Goal: Information Seeking & Learning: Learn about a topic

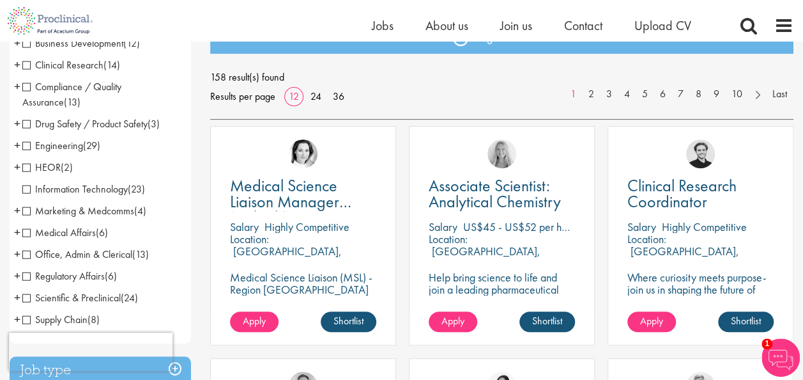
scroll to position [165, 0]
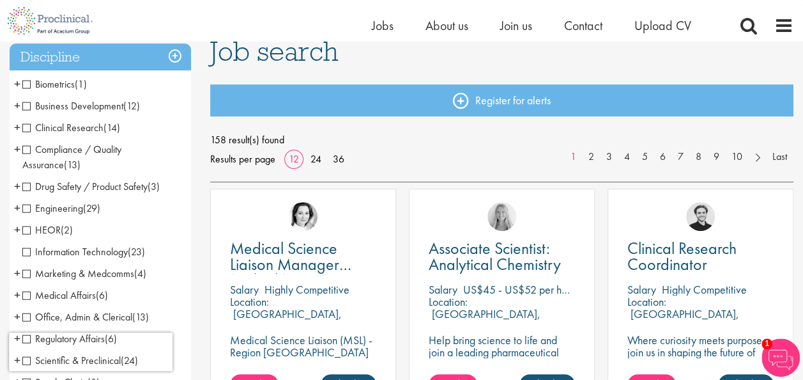
scroll to position [98, 0]
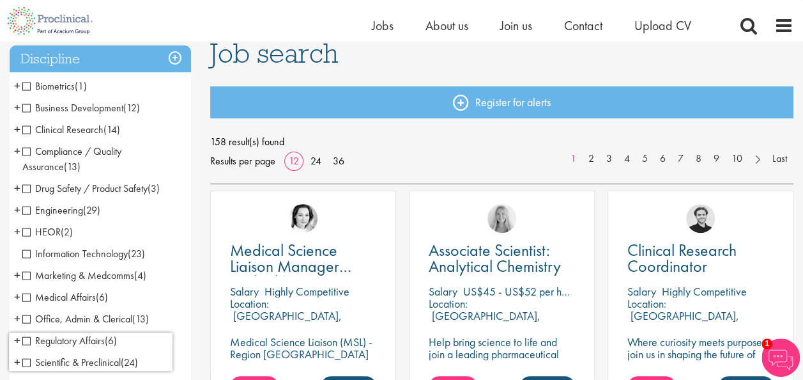
click at [26, 128] on span "Clinical Research" at bounding box center [62, 129] width 81 height 13
click at [25, 130] on span "Clinical Research" at bounding box center [62, 129] width 81 height 13
click at [26, 192] on span "Drug Safety / Product Safety" at bounding box center [84, 187] width 125 height 13
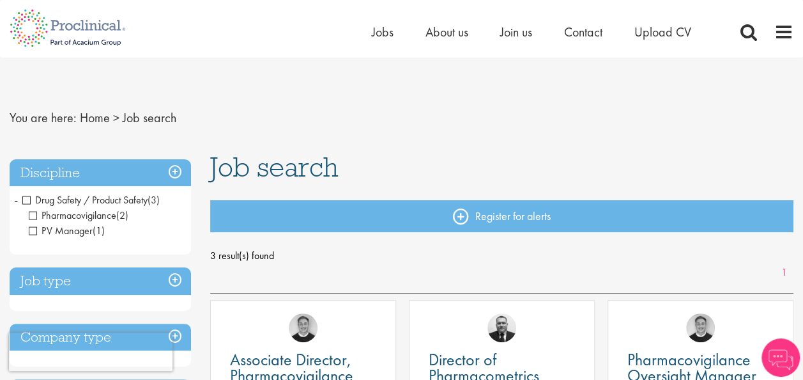
click at [27, 198] on span "Drug Safety / Product Safety" at bounding box center [84, 199] width 125 height 13
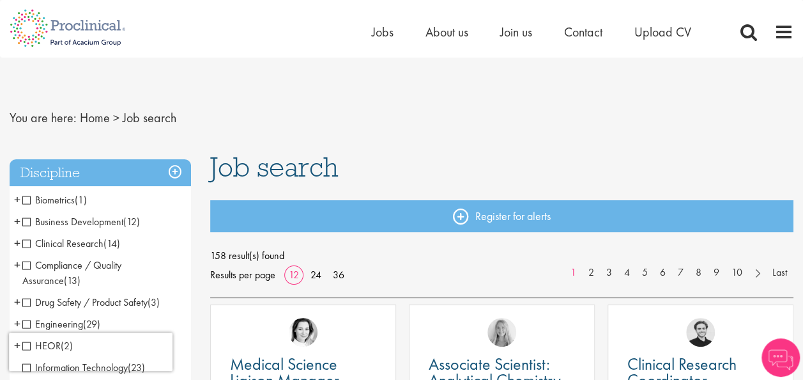
click at [23, 243] on span "Clinical Research" at bounding box center [62, 242] width 81 height 13
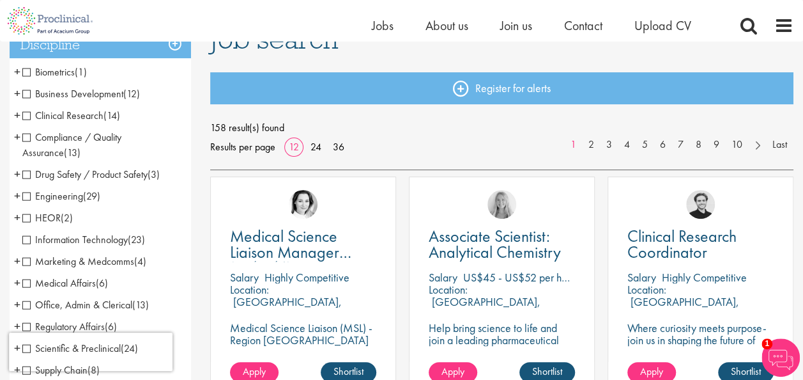
scroll to position [105, 0]
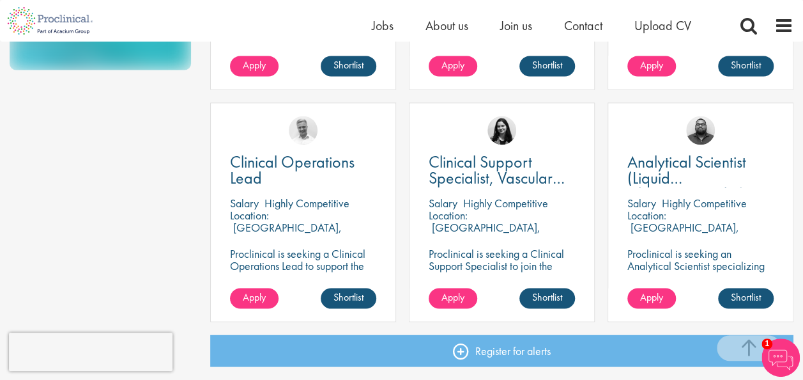
scroll to position [866, 0]
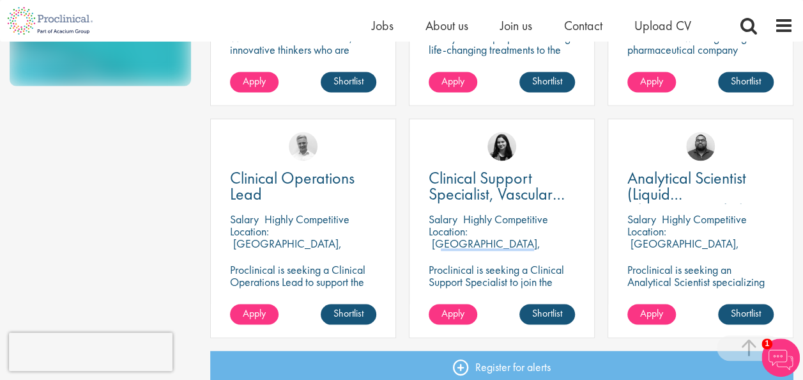
drag, startPoint x: 475, startPoint y: 233, endPoint x: 544, endPoint y: 233, distance: 69.0
click at [541, 236] on p "Rheinland-Pfalz, Germany" at bounding box center [485, 249] width 112 height 27
copy p "Rheinland-Pfalz"
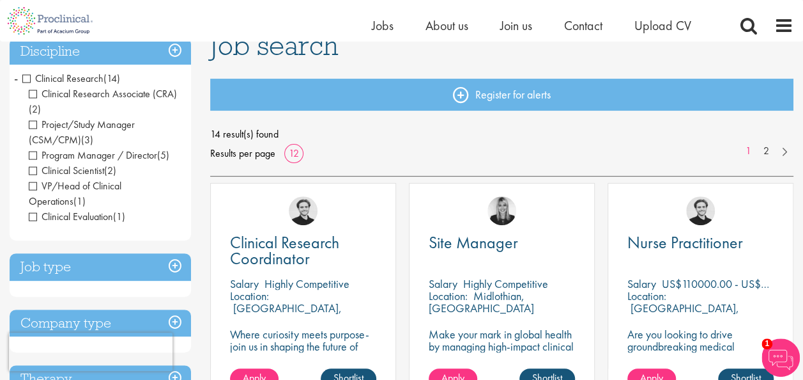
scroll to position [112, 0]
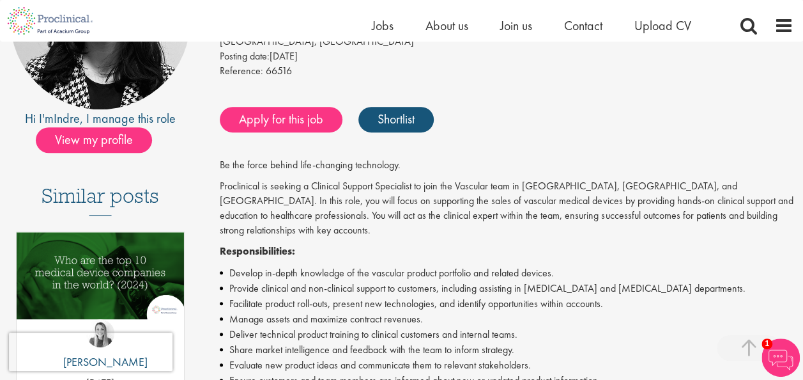
scroll to position [213, 0]
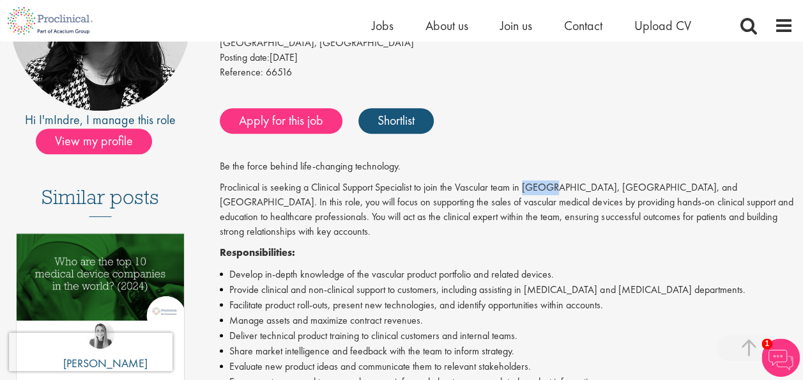
drag, startPoint x: 526, startPoint y: 185, endPoint x: 554, endPoint y: 189, distance: 27.8
click at [554, 189] on p "Proclinical is seeking a Clinical Support Specialist to join the Vascular team …" at bounding box center [507, 209] width 574 height 58
copy p "Hessen"
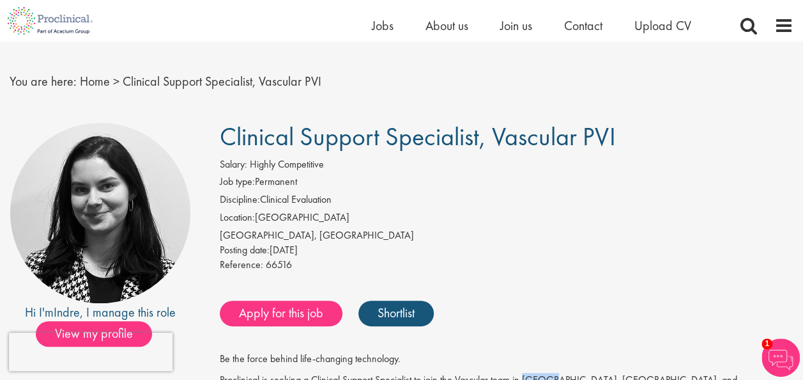
scroll to position [19, 0]
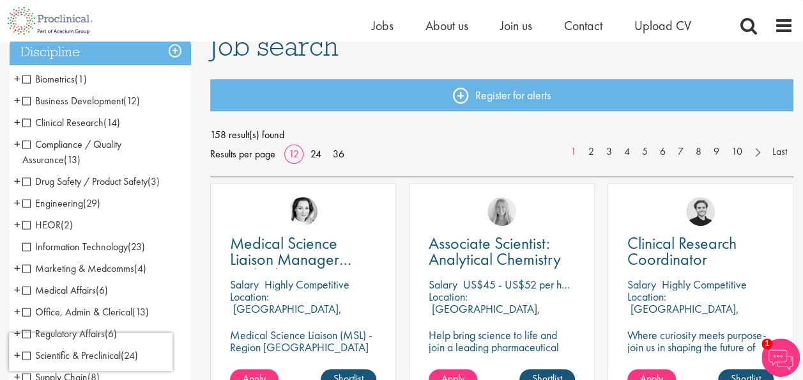
click at [28, 248] on span "Information Technology" at bounding box center [74, 246] width 105 height 13
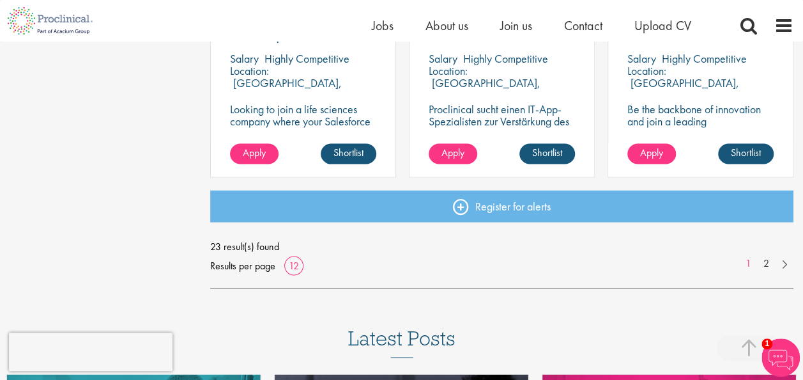
scroll to position [1047, 0]
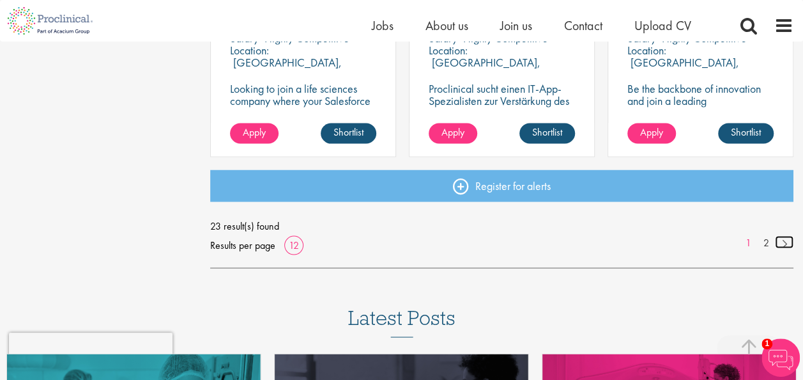
click at [787, 247] on link at bounding box center [784, 241] width 19 height 13
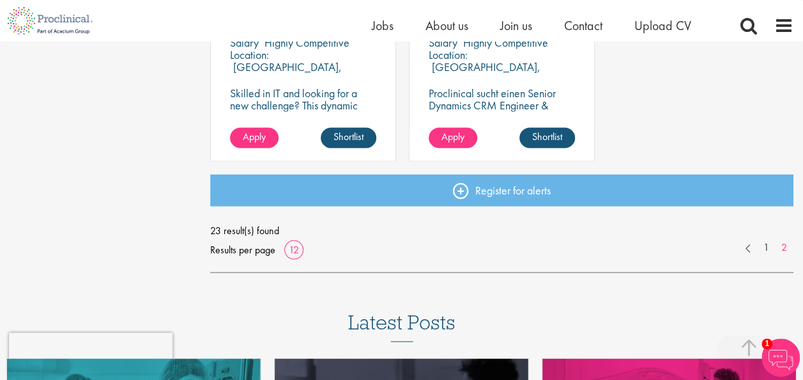
scroll to position [1056, 0]
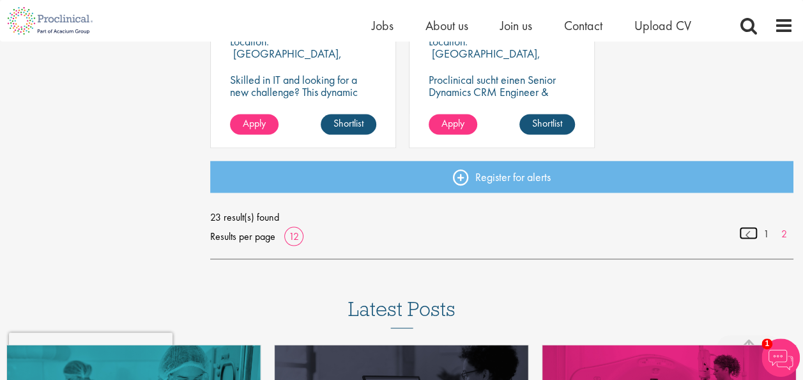
click at [749, 234] on link at bounding box center [748, 232] width 19 height 13
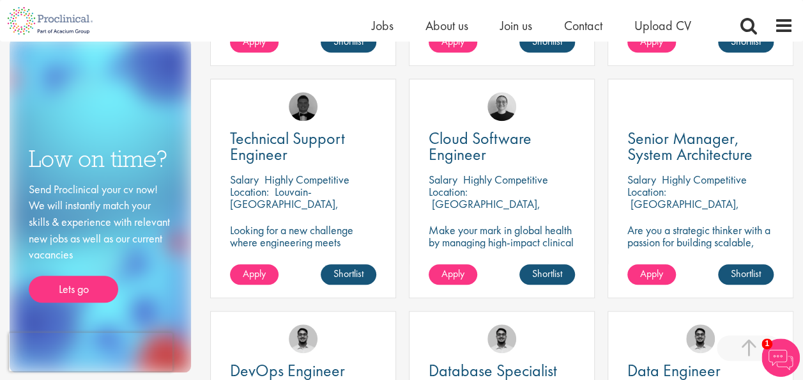
scroll to position [443, 0]
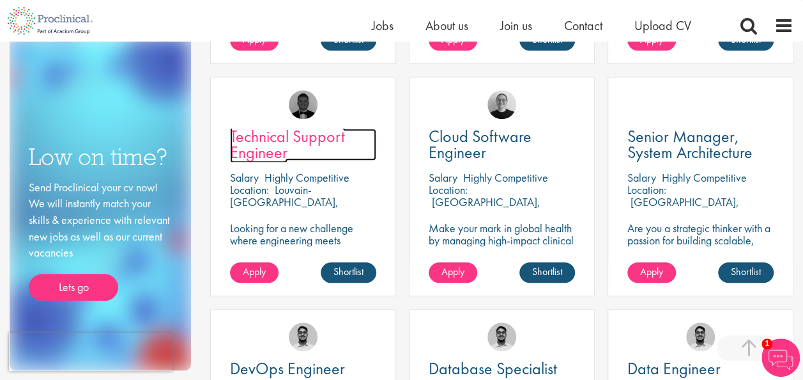
click at [268, 141] on span "Technical Support Engineer" at bounding box center [287, 144] width 115 height 38
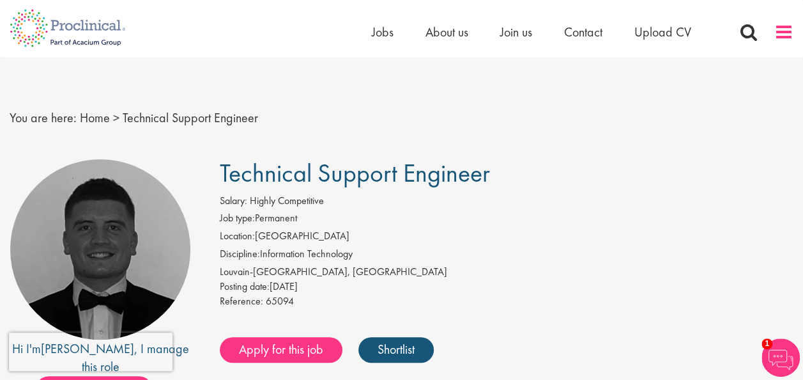
click at [779, 35] on span at bounding box center [783, 31] width 19 height 19
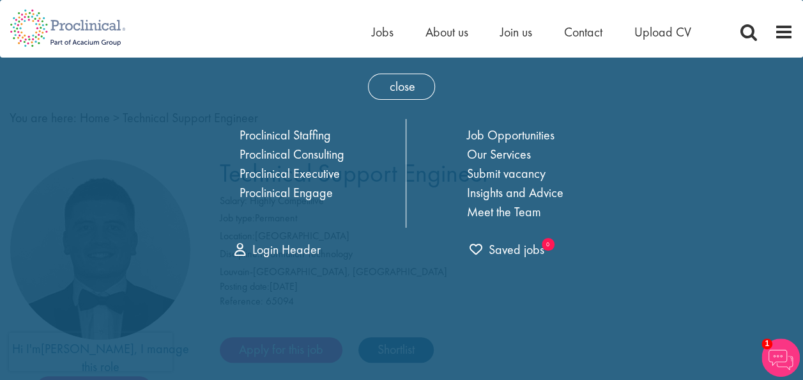
click at [300, 31] on div "Home Jobs About us Join us Contact Upload CV" at bounding box center [397, 24] width 794 height 48
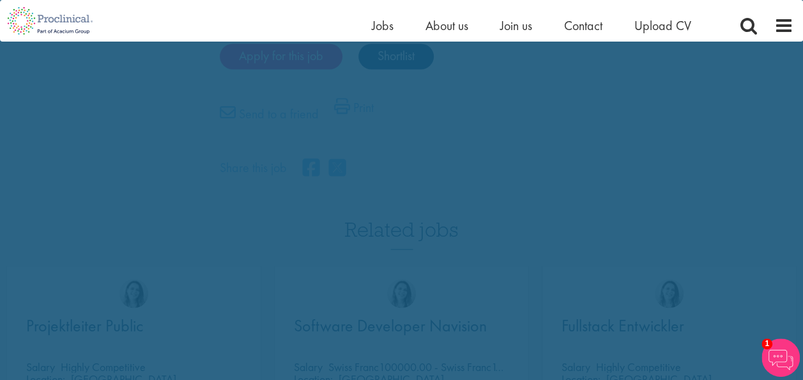
scroll to position [948, 0]
click at [691, 186] on div "close Home Jobs About us Join us Contact Upload CV Proclinical Staffing Proclin…" at bounding box center [401, 70] width 803 height 2037
click at [585, 106] on div "close Home Jobs About us Join us Contact Upload CV Proclinical Staffing Proclin…" at bounding box center [401, 70] width 803 height 2037
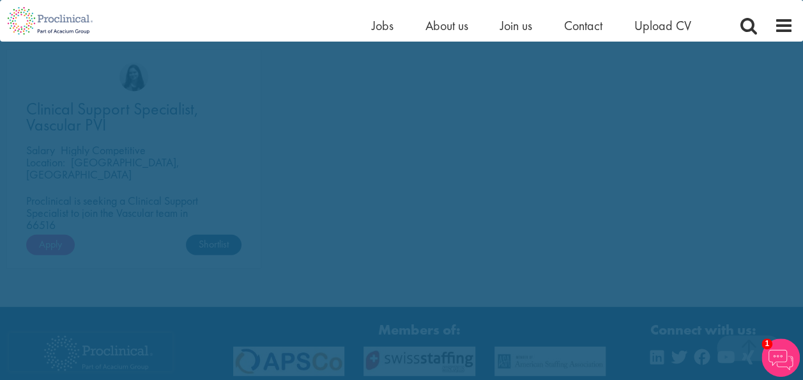
scroll to position [1551, 0]
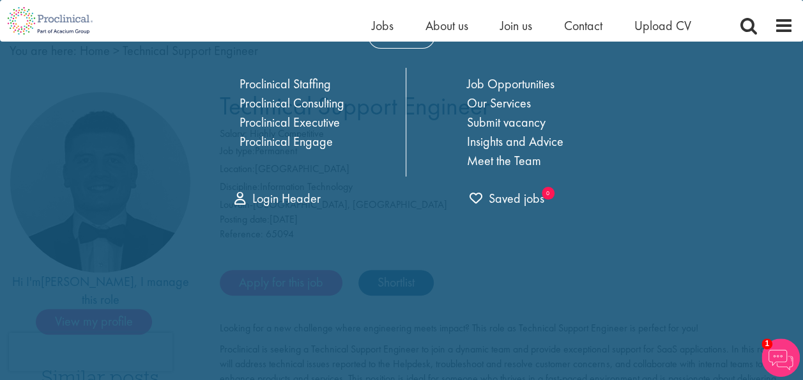
scroll to position [0, 0]
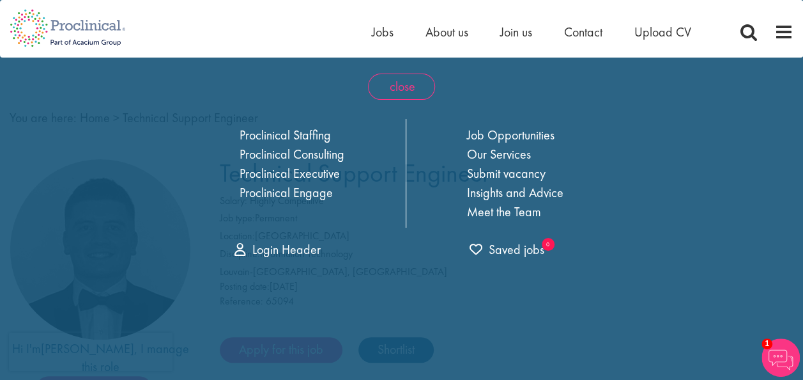
click at [394, 90] on span "close" at bounding box center [401, 86] width 67 height 26
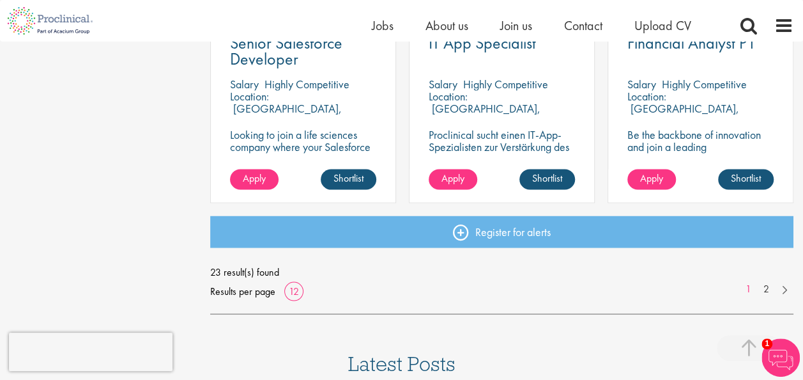
scroll to position [991, 0]
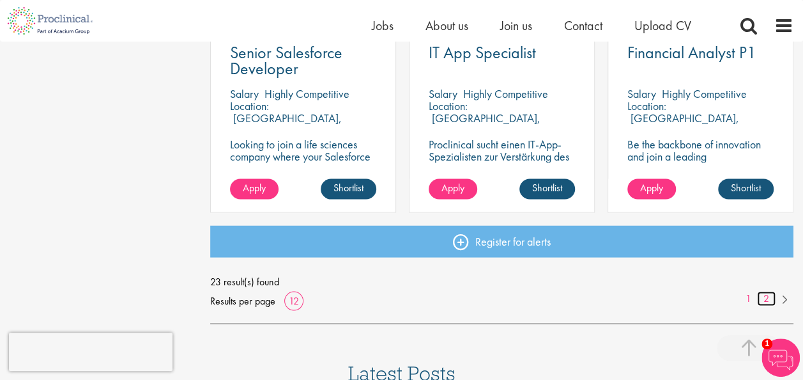
click at [769, 302] on link "2" at bounding box center [766, 298] width 19 height 15
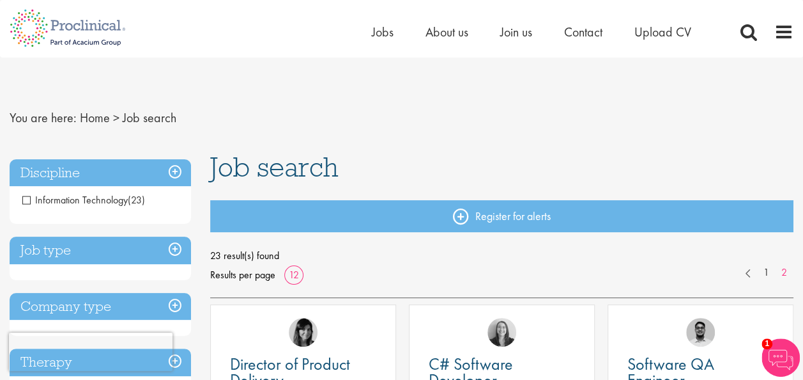
click at [26, 204] on span "Information Technology" at bounding box center [74, 199] width 105 height 13
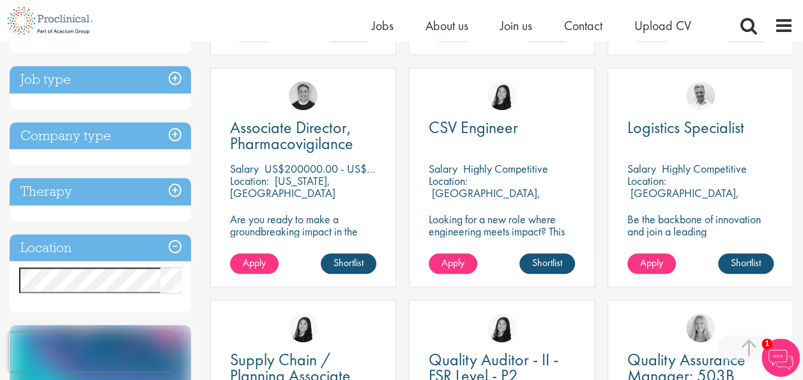
scroll to position [455, 0]
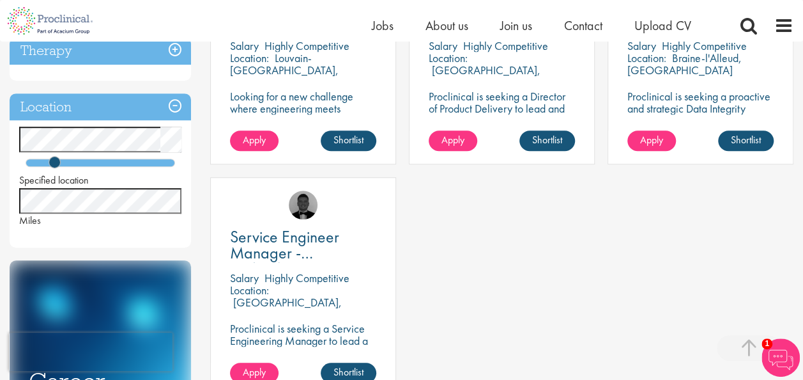
scroll to position [336, 0]
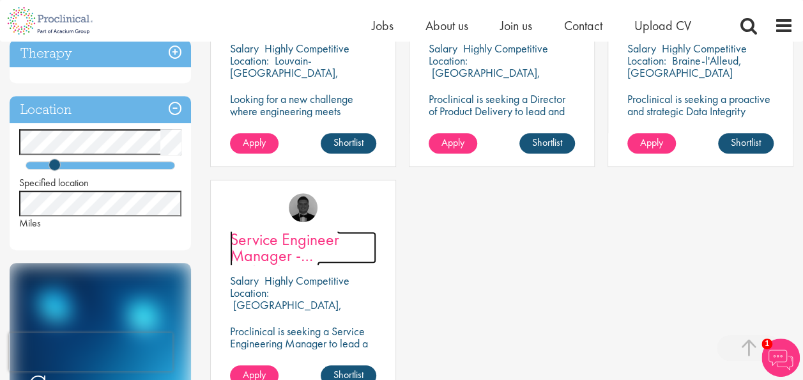
click at [295, 247] on span "Service Engineer Manager - Radiopharma Solutions" at bounding box center [284, 263] width 109 height 70
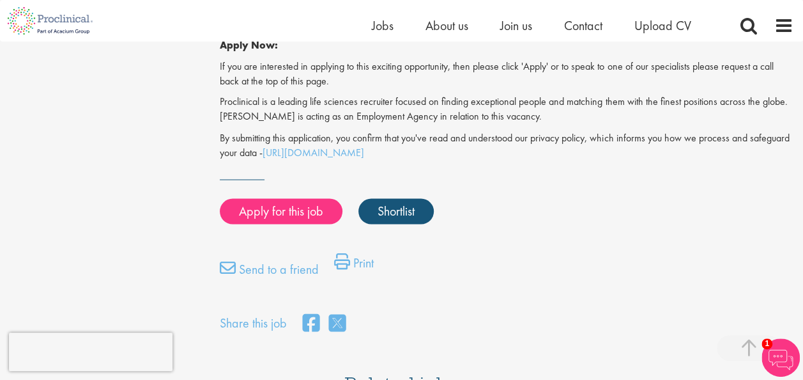
scroll to position [1048, 0]
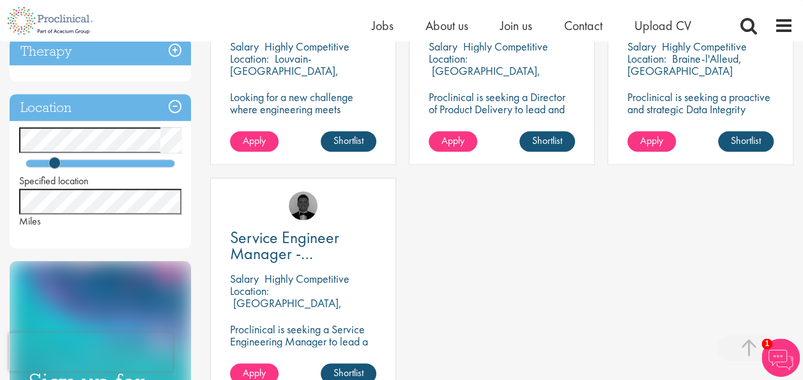
scroll to position [331, 0]
